Goal: Task Accomplishment & Management: Use online tool/utility

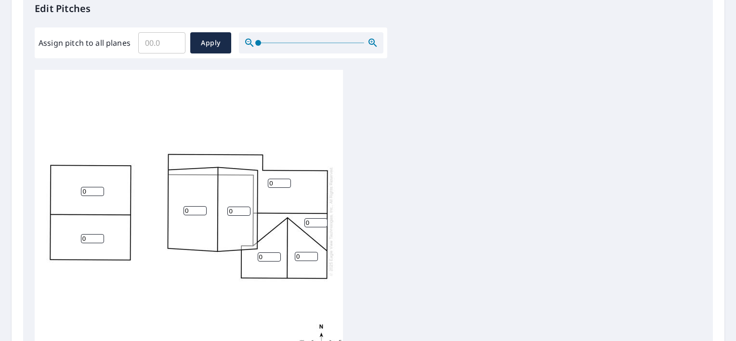
scroll to position [193, 0]
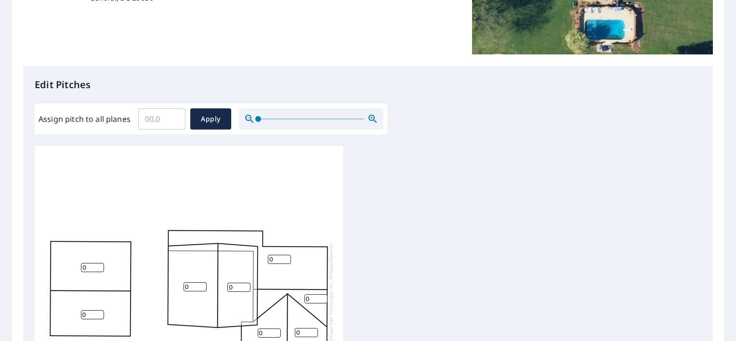
click at [155, 117] on input "Assign pitch to all planes" at bounding box center [161, 118] width 47 height 27
type input "5"
click at [221, 111] on button "Apply" at bounding box center [210, 118] width 41 height 21
type input "5"
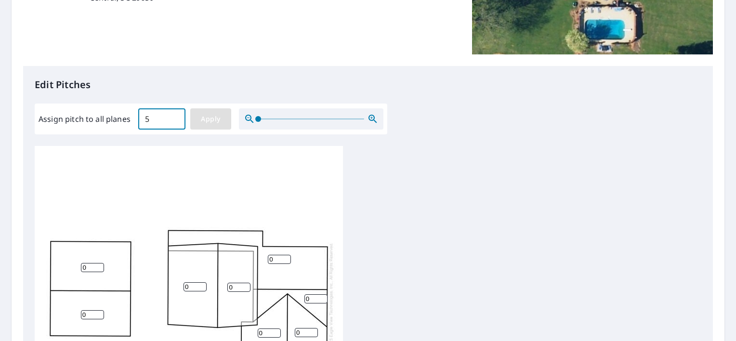
type input "5"
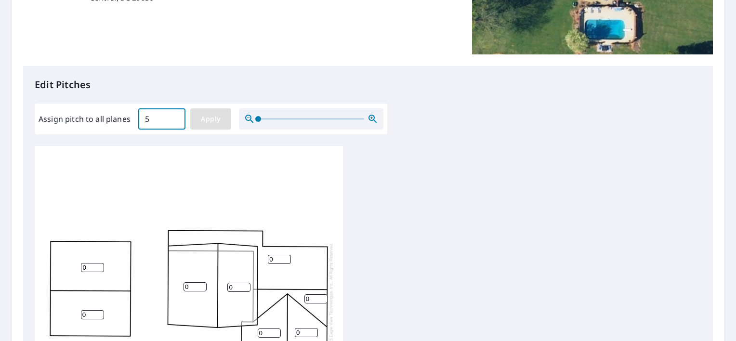
type input "5"
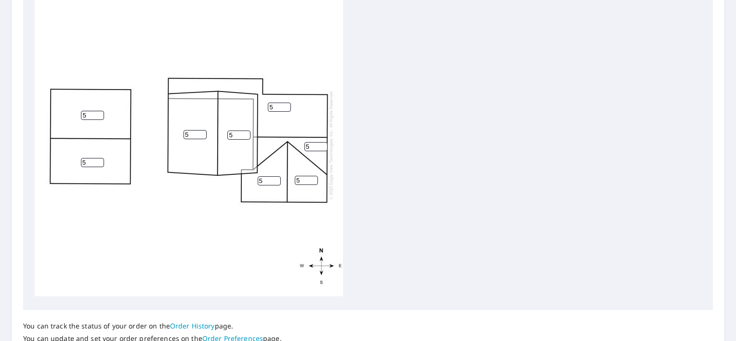
scroll to position [421, 0]
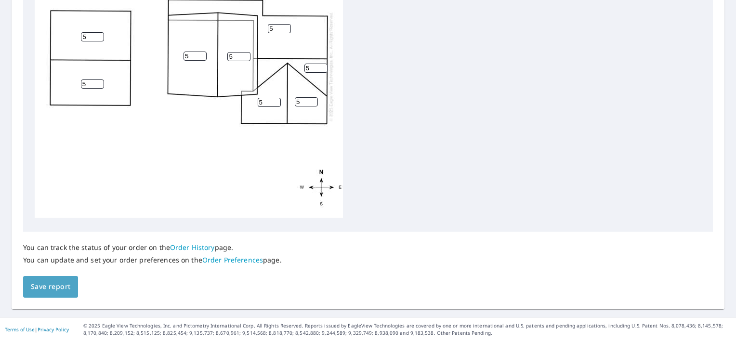
click at [56, 290] on span "Save report" at bounding box center [50, 287] width 39 height 12
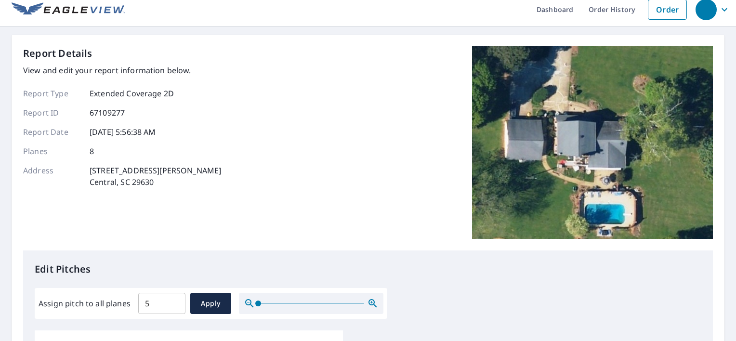
scroll to position [0, 0]
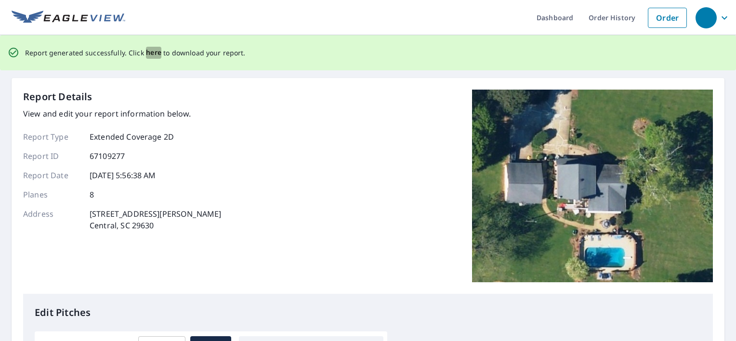
click at [153, 54] on span "here" at bounding box center [154, 53] width 16 height 12
